Goal: Task Accomplishment & Management: Complete application form

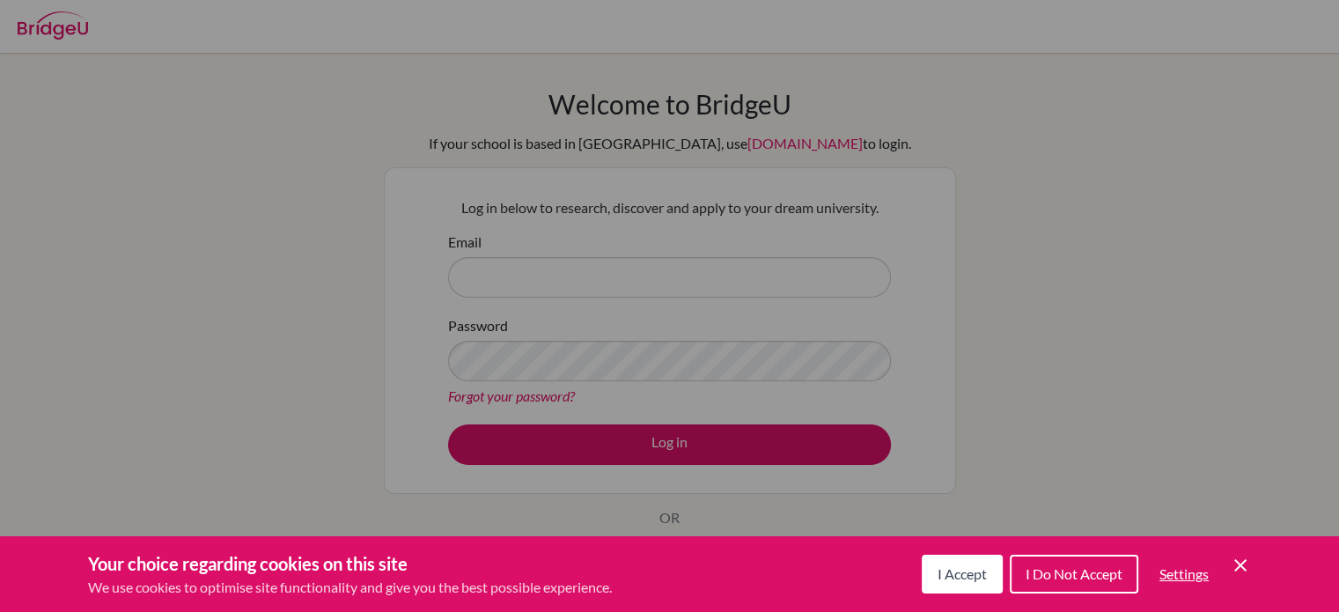
click at [948, 577] on span "I Accept" at bounding box center [962, 573] width 49 height 17
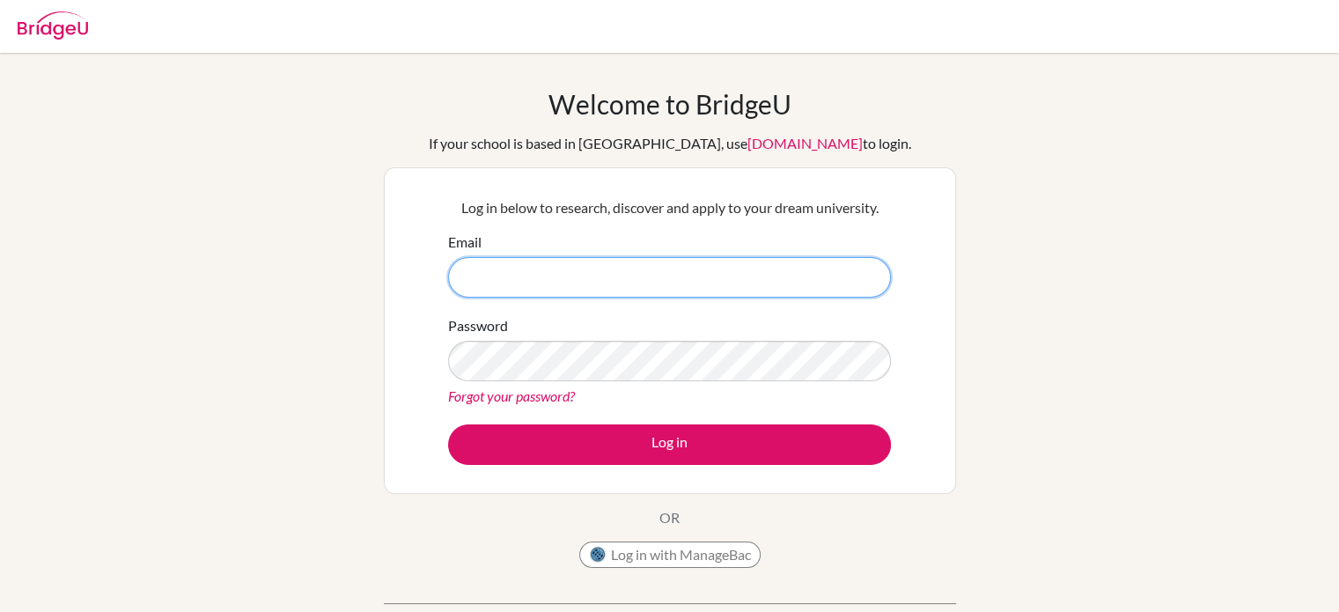
click at [594, 259] on input "Email" at bounding box center [669, 277] width 443 height 41
type input "[EMAIL_ADDRESS][DOMAIN_NAME]"
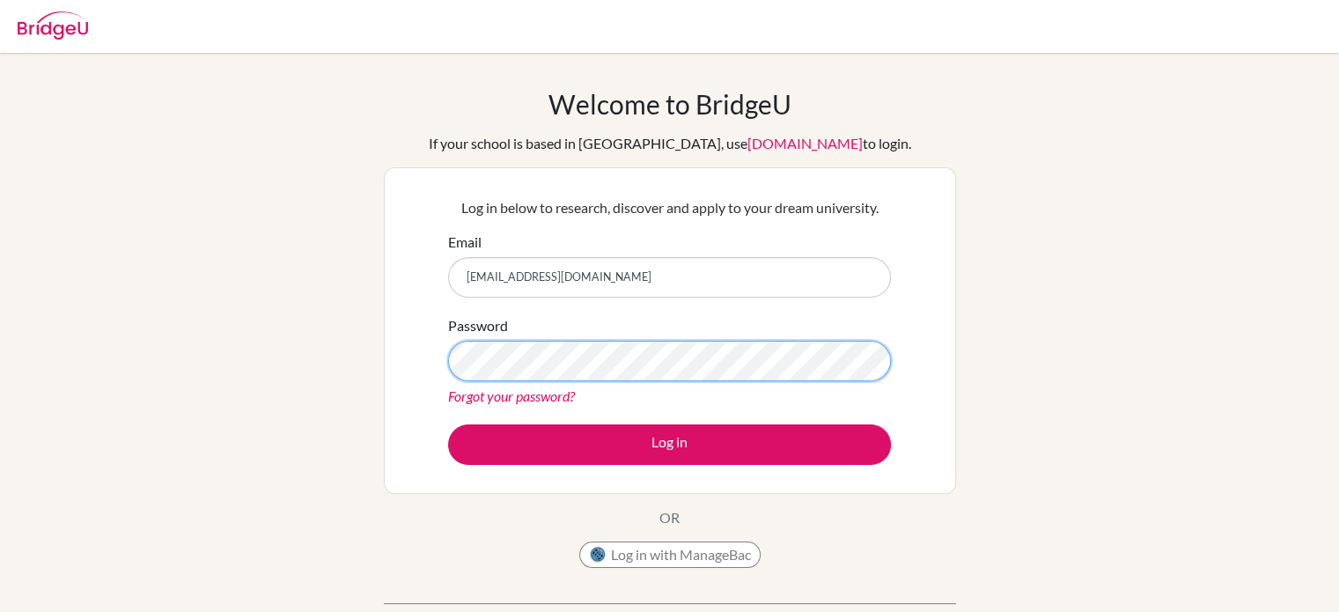
click at [448, 424] on button "Log in" at bounding box center [669, 444] width 443 height 41
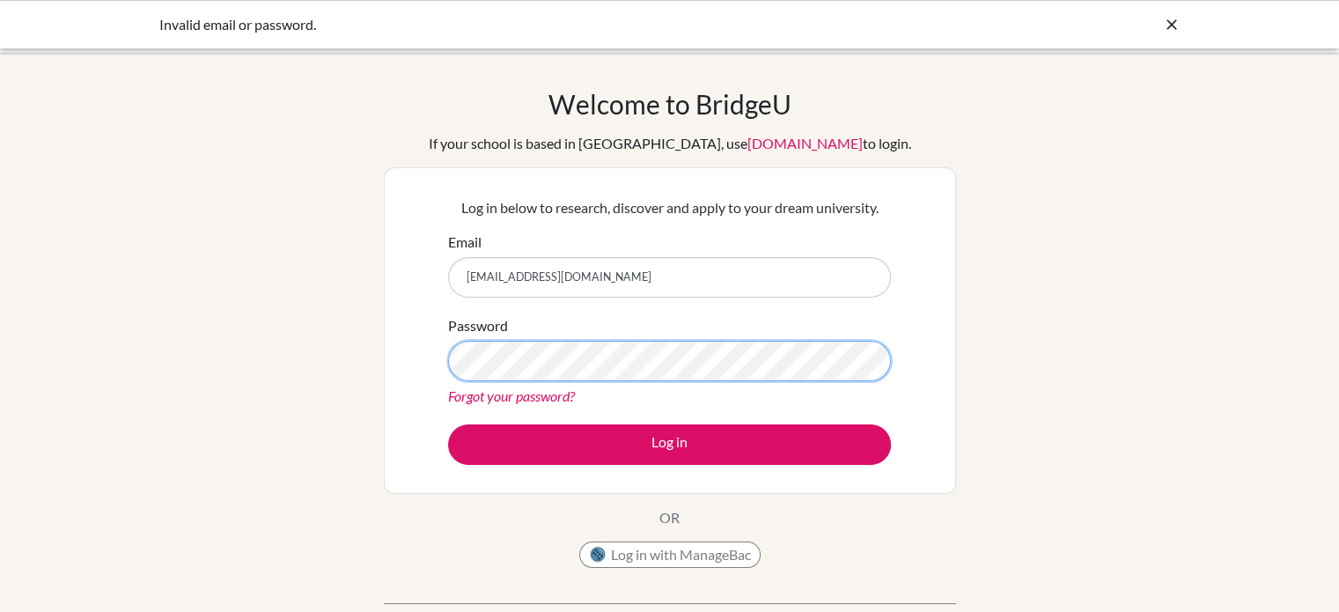
click at [448, 424] on button "Log in" at bounding box center [669, 444] width 443 height 41
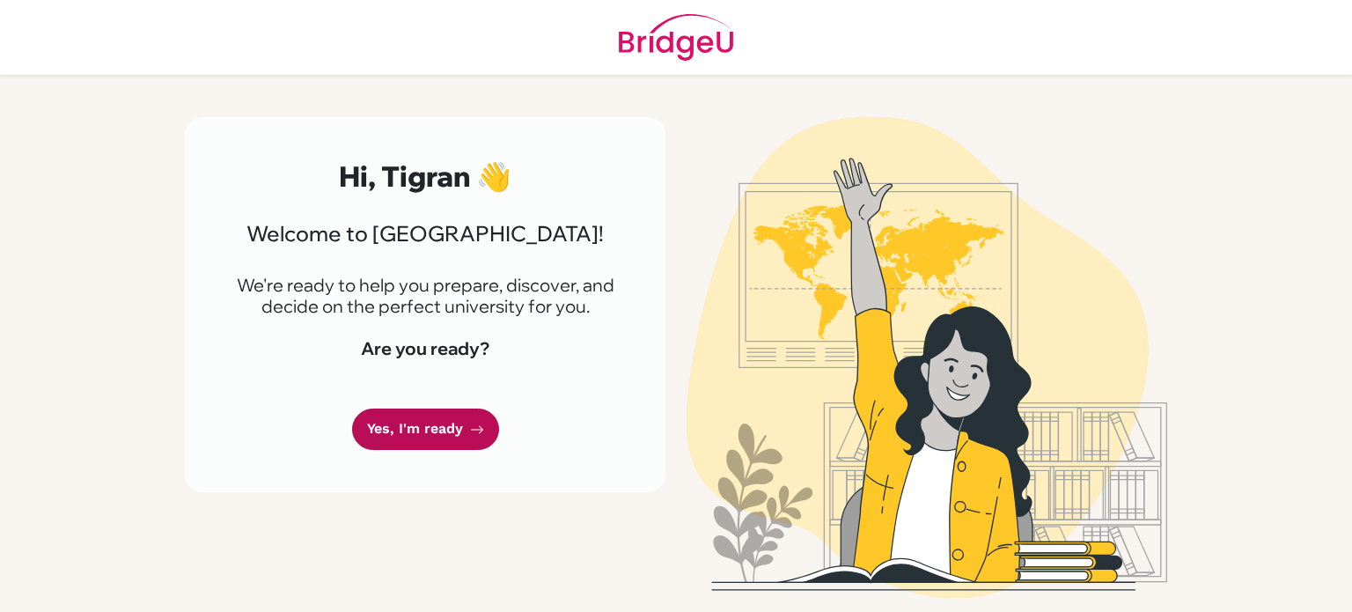
click at [412, 422] on link "Yes, I'm ready" at bounding box center [425, 429] width 147 height 41
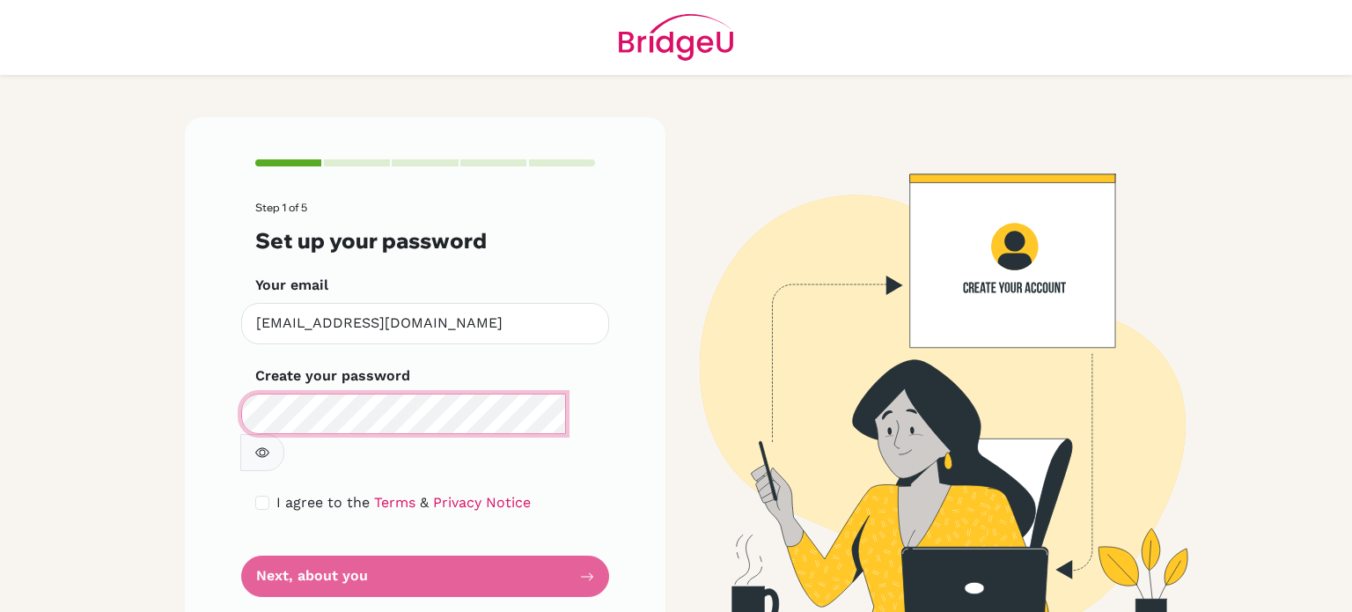
click at [210, 414] on div "Step 1 of 5 Set up your password Your email [EMAIL_ADDRESS][DOMAIN_NAME] Invali…" at bounding box center [425, 378] width 481 height 522
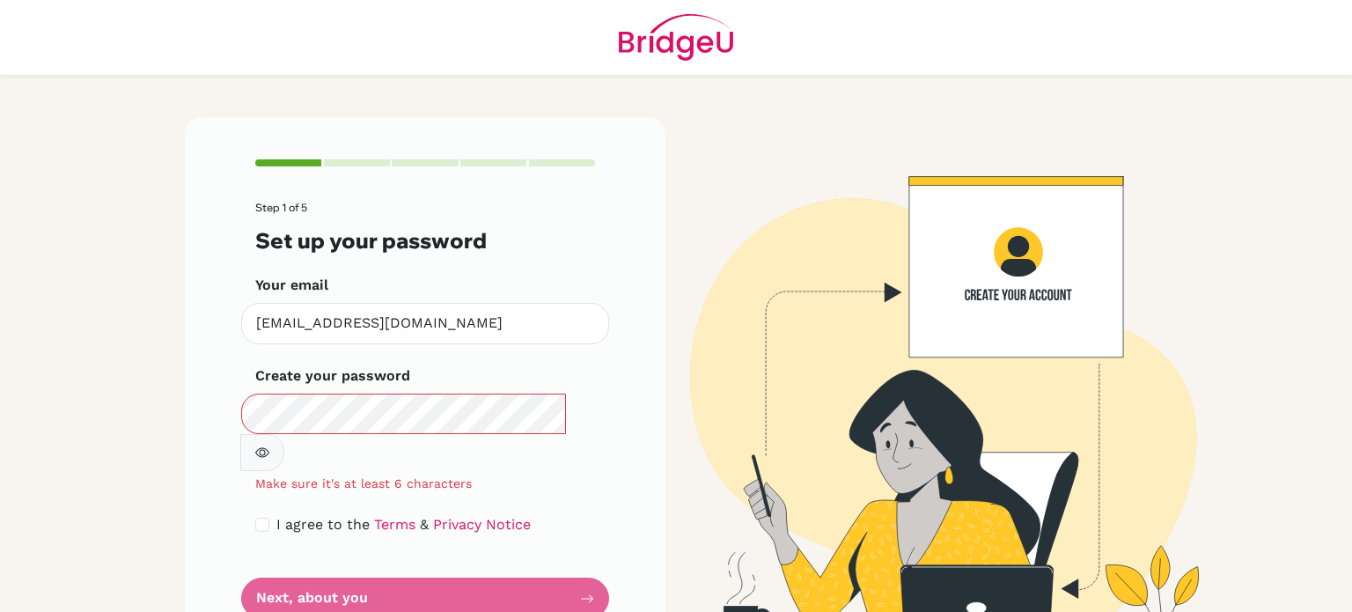
click at [284, 434] on button "button" at bounding box center [262, 452] width 44 height 37
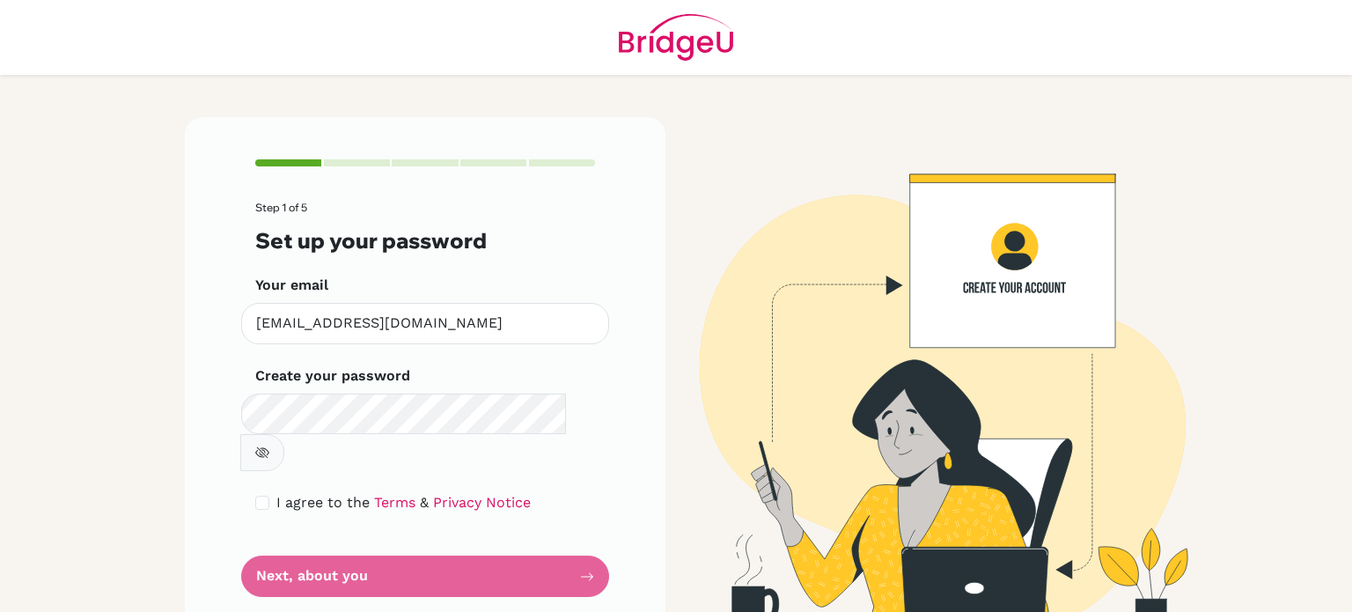
click at [284, 434] on button "button" at bounding box center [262, 452] width 44 height 37
click at [262, 496] on input "checkbox" at bounding box center [262, 503] width 14 height 14
checkbox input "true"
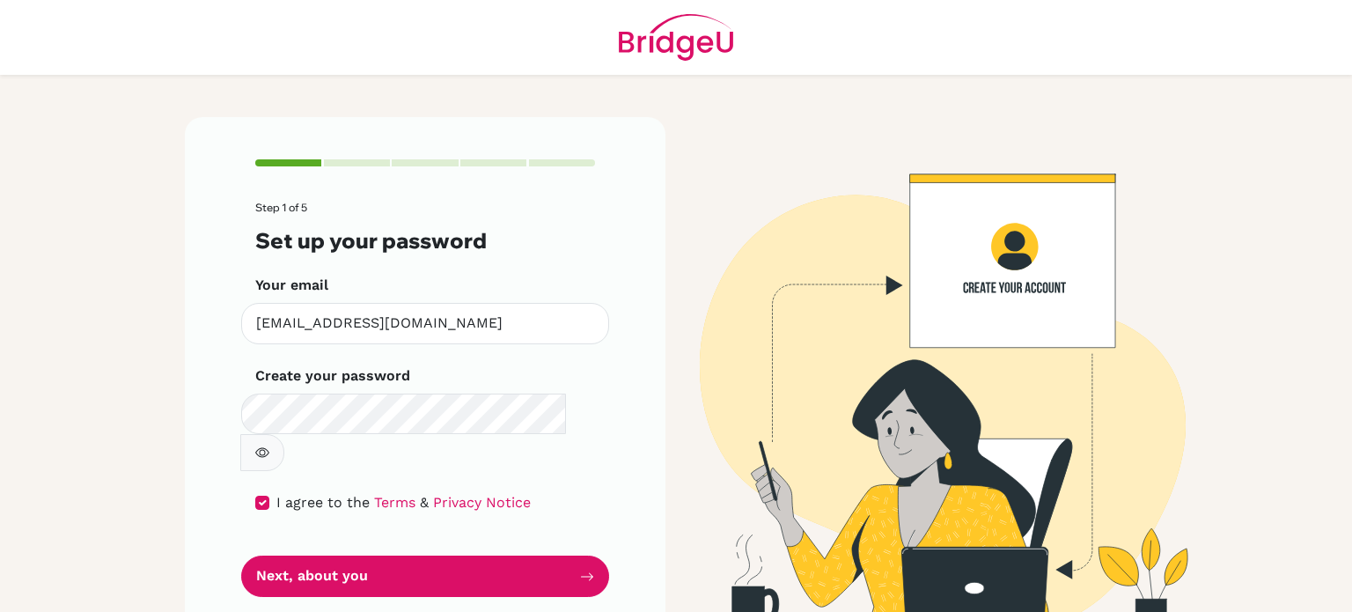
click at [269, 446] on icon "button" at bounding box center [262, 453] width 14 height 14
click at [268, 447] on icon "button" at bounding box center [261, 452] width 12 height 11
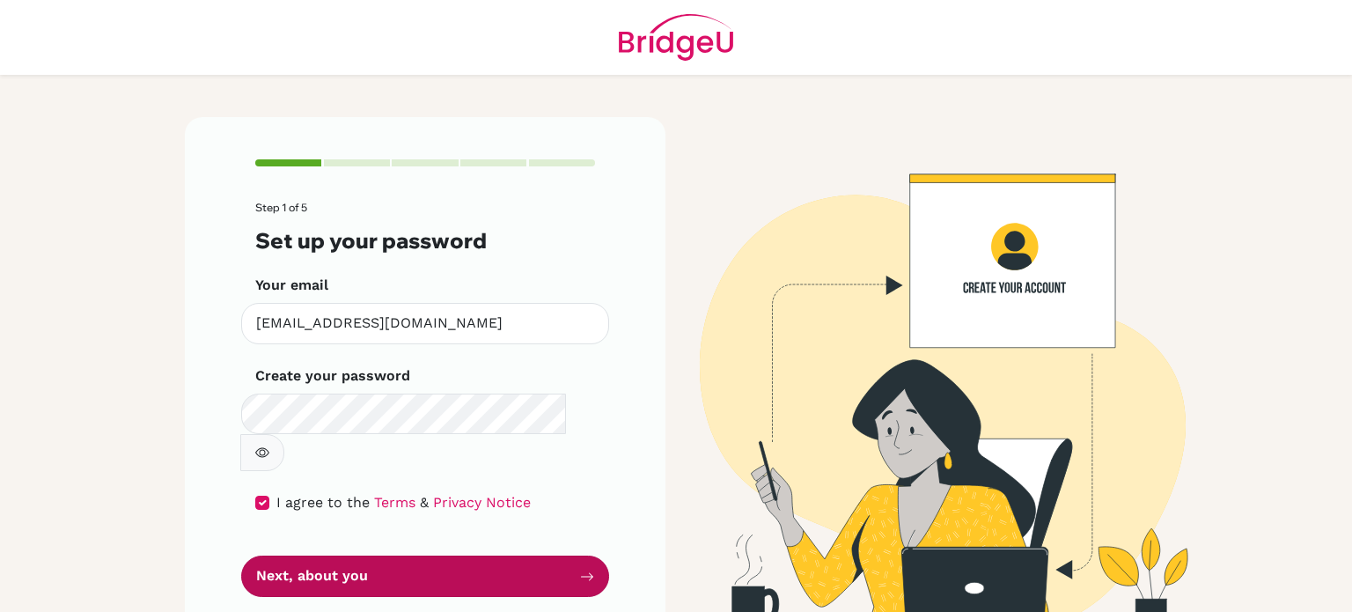
click at [442, 556] on button "Next, about you" at bounding box center [425, 576] width 368 height 41
